Goal: Find specific page/section

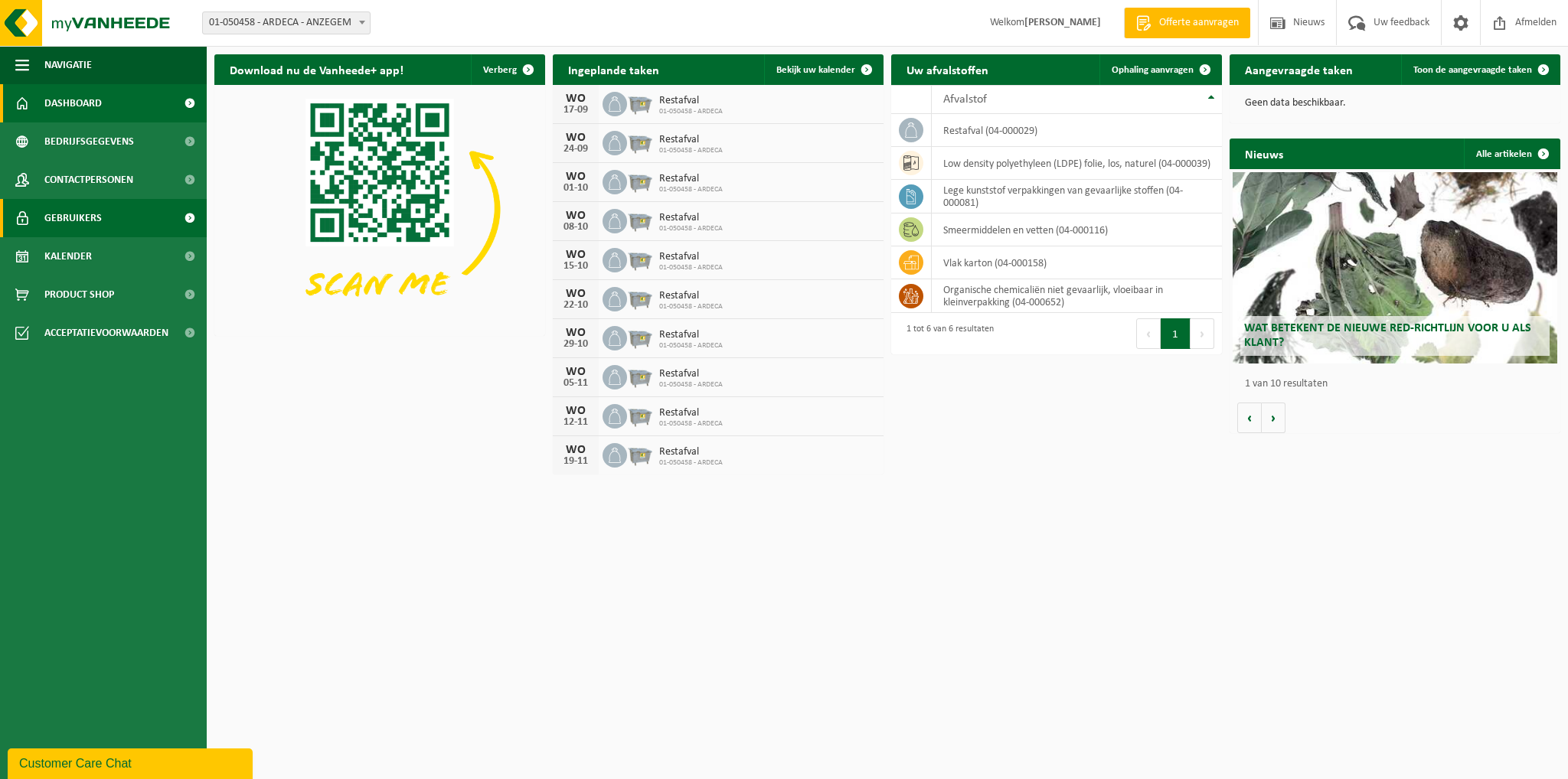
click at [94, 228] on span "Gebruikers" at bounding box center [72, 217] width 57 height 38
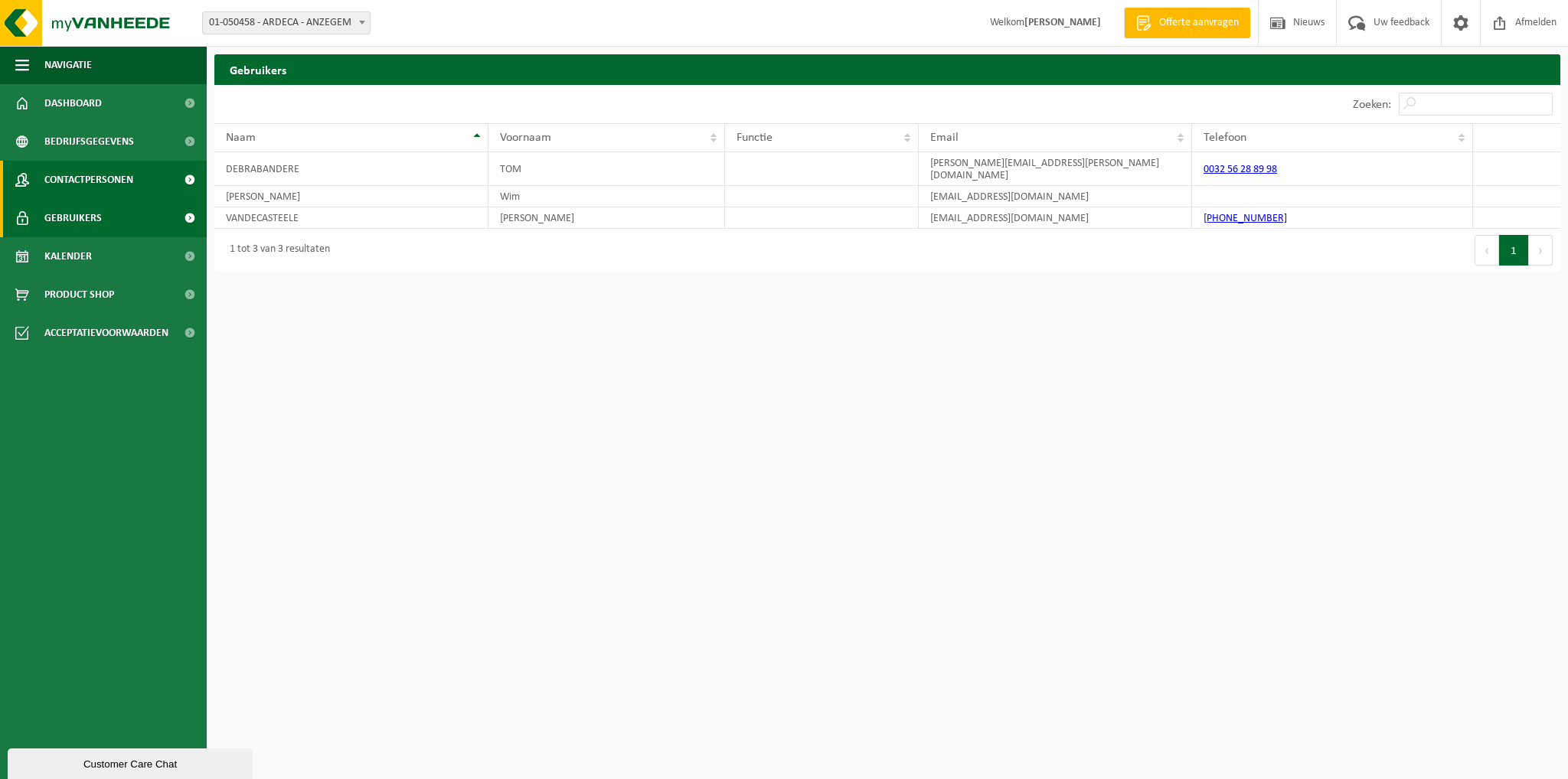
click at [77, 187] on span "Contactpersonen" at bounding box center [88, 179] width 89 height 38
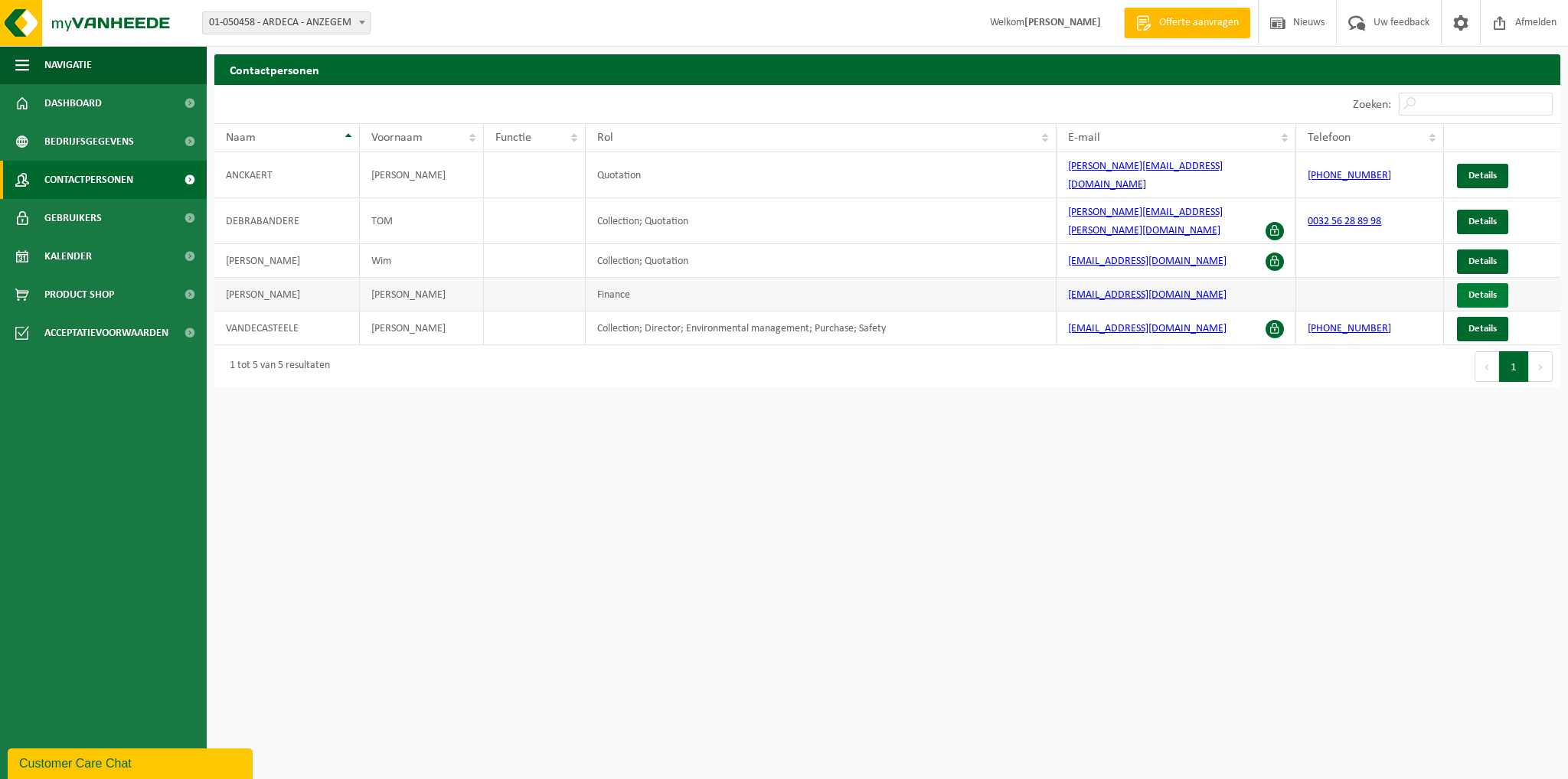
click at [1500, 283] on link "Details" at bounding box center [1482, 295] width 52 height 24
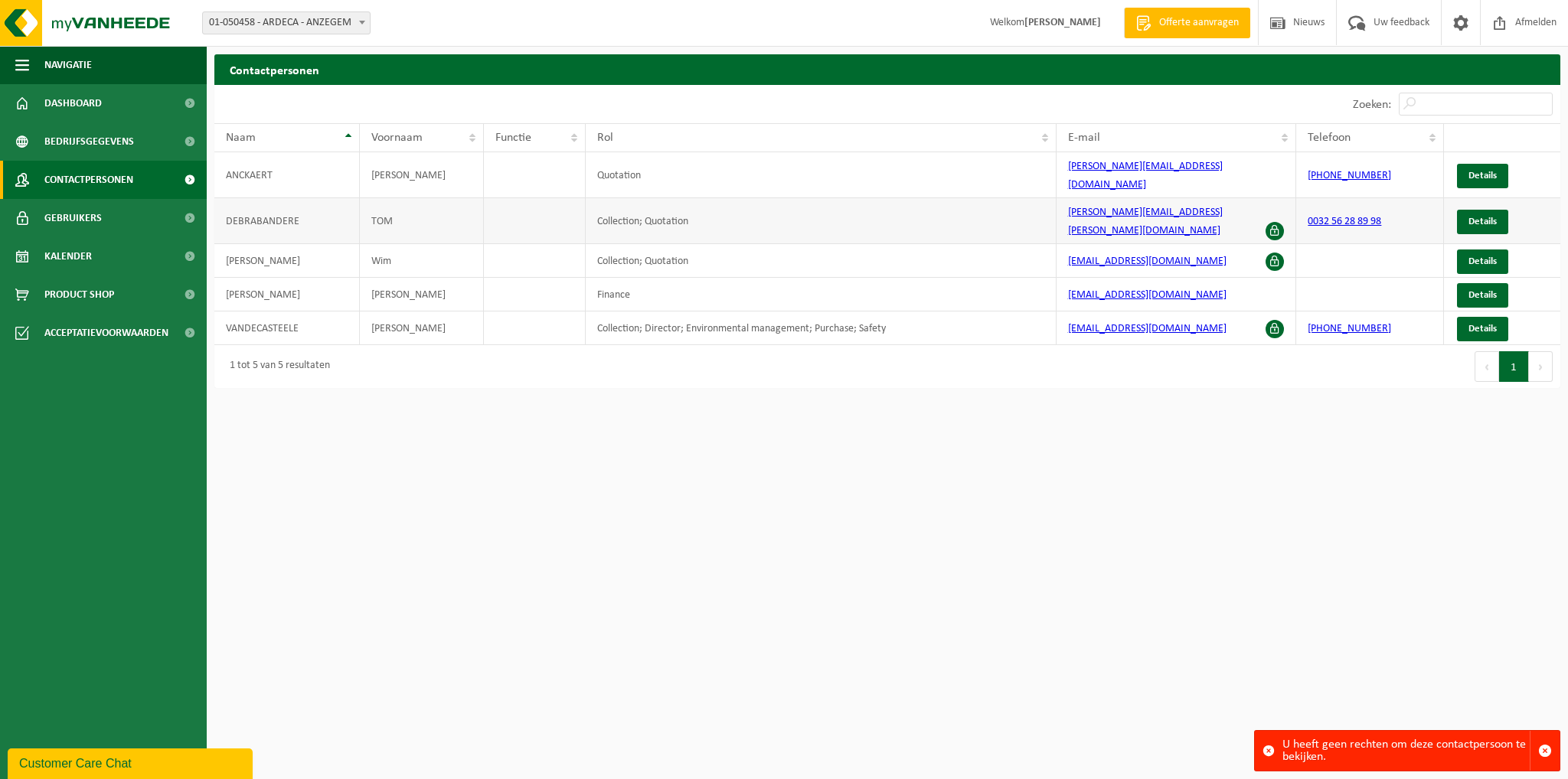
click at [1276, 222] on span at bounding box center [1274, 232] width 19 height 19
click at [1545, 748] on span "button" at bounding box center [1545, 750] width 14 height 14
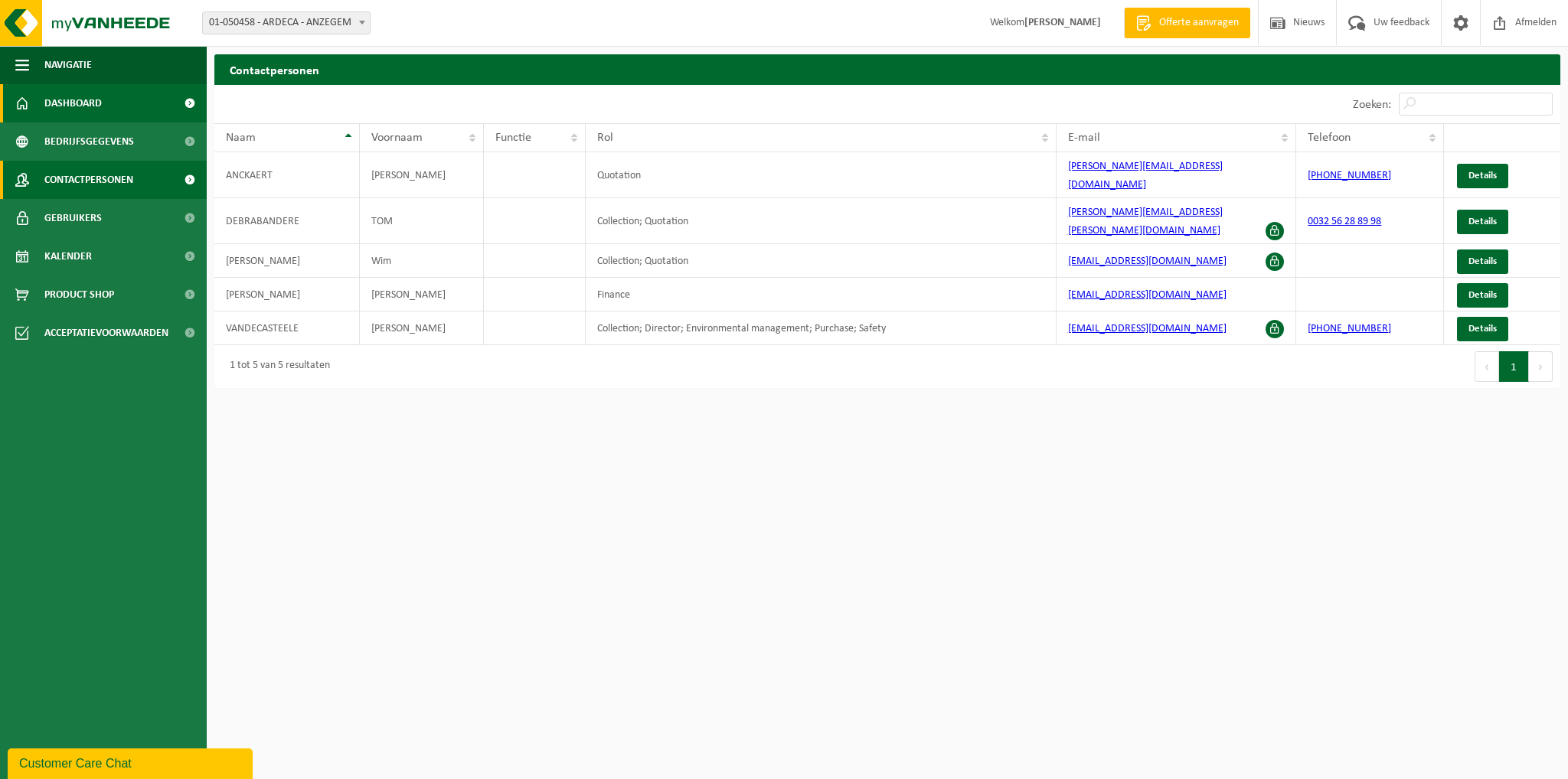
click at [56, 110] on span "Dashboard" at bounding box center [72, 103] width 57 height 38
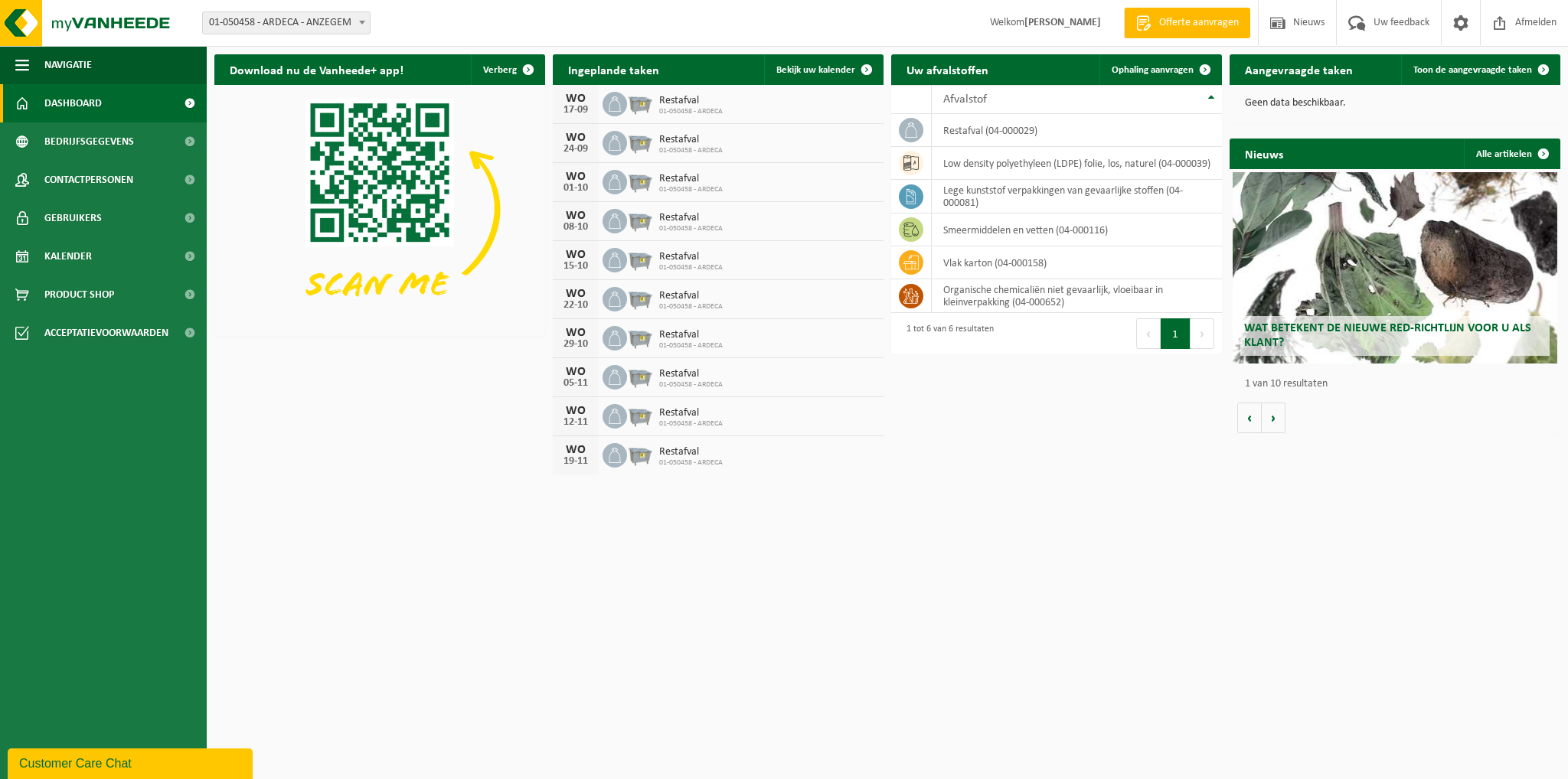
click at [1002, 469] on div "Download nu de Vanheede+ app! Verberg Ingeplande taken Bekijk uw kalender WO 17…" at bounding box center [886, 263] width 1353 height 434
